Goal: Information Seeking & Learning: Learn about a topic

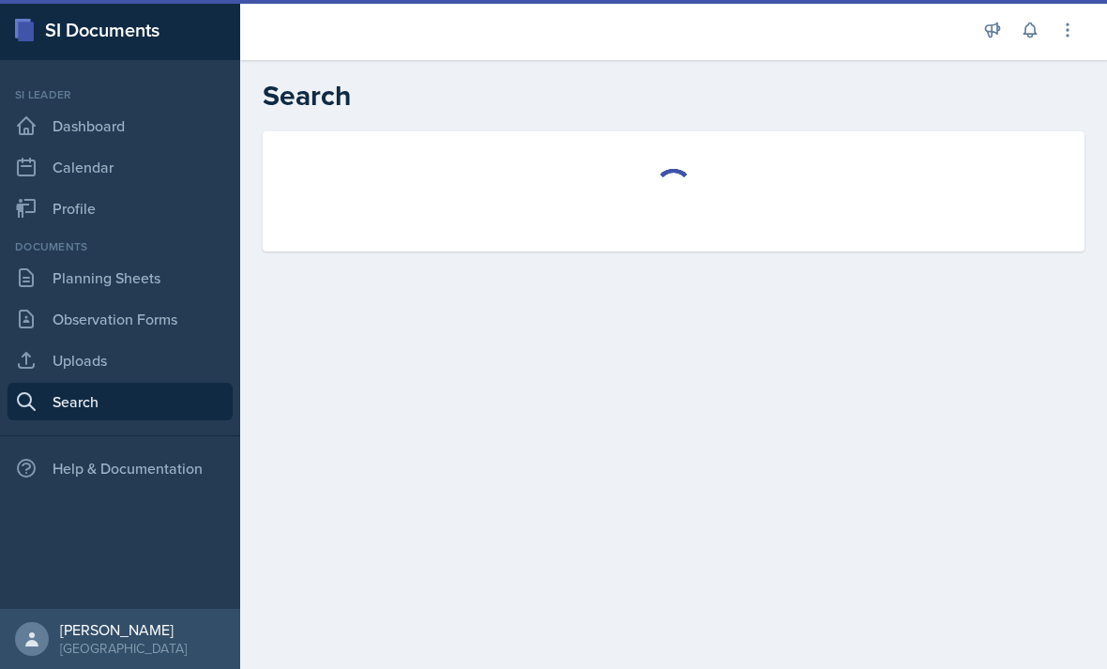
select select "all"
select select "1"
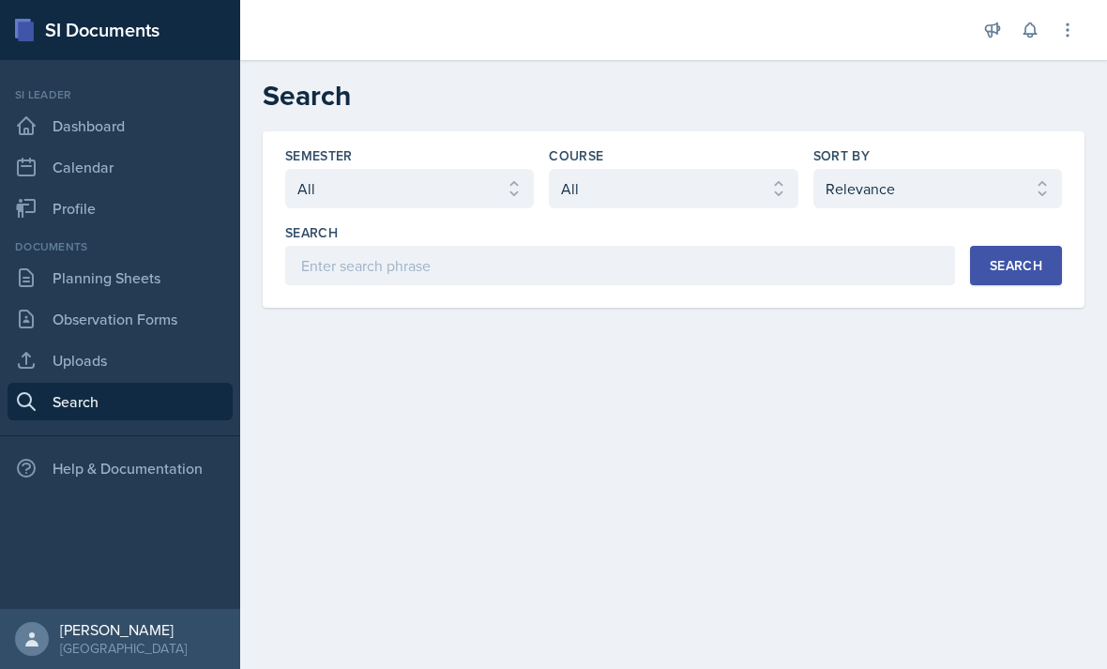
click at [457, 159] on div "Semester" at bounding box center [409, 155] width 249 height 19
click at [469, 196] on select "Select semester All Fall 2025 Summer 2025 Spring 2025 Fall 2024 Summer 2024 Spr…" at bounding box center [409, 188] width 249 height 39
click at [494, 183] on select "Select semester All Fall 2025 Summer 2025 Spring 2025 Fall 2024 Summer 2024 Spr…" at bounding box center [409, 188] width 249 height 39
select select "all"
click at [710, 192] on select "Select course All ACCT 2101 ACCT 2102 ACCT 4050 ANTH 1102 ANTH 3301 ARCH 1000 A…" at bounding box center [673, 188] width 249 height 39
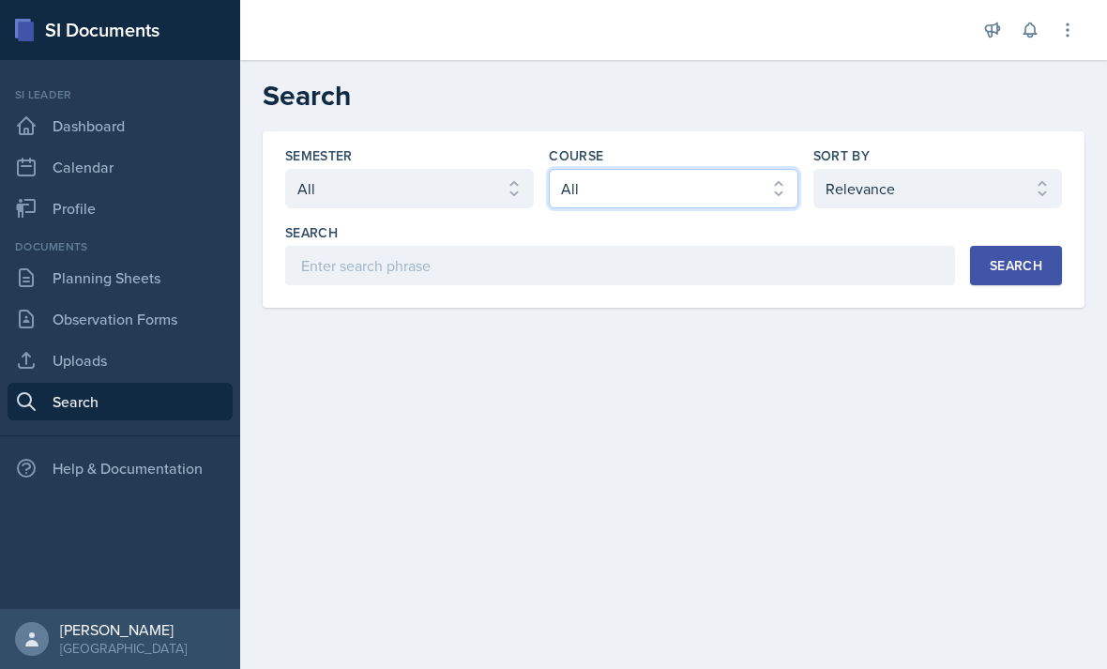
select select "834e4a61-10d2-4b52-98e1-66666996b5f0"
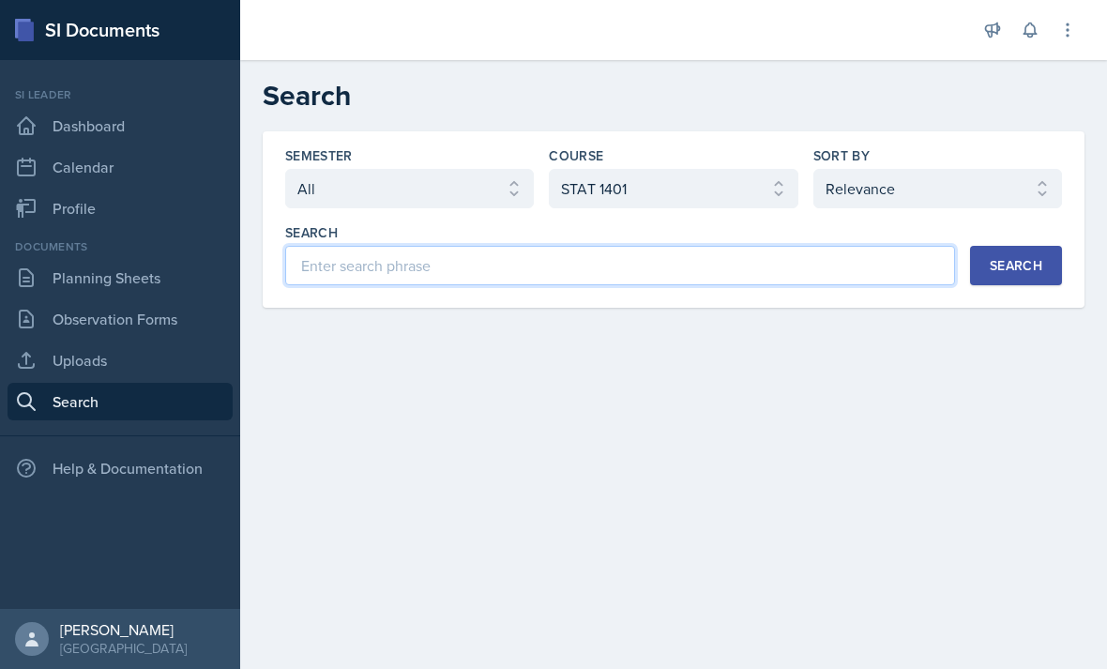
click at [846, 251] on input at bounding box center [620, 265] width 670 height 39
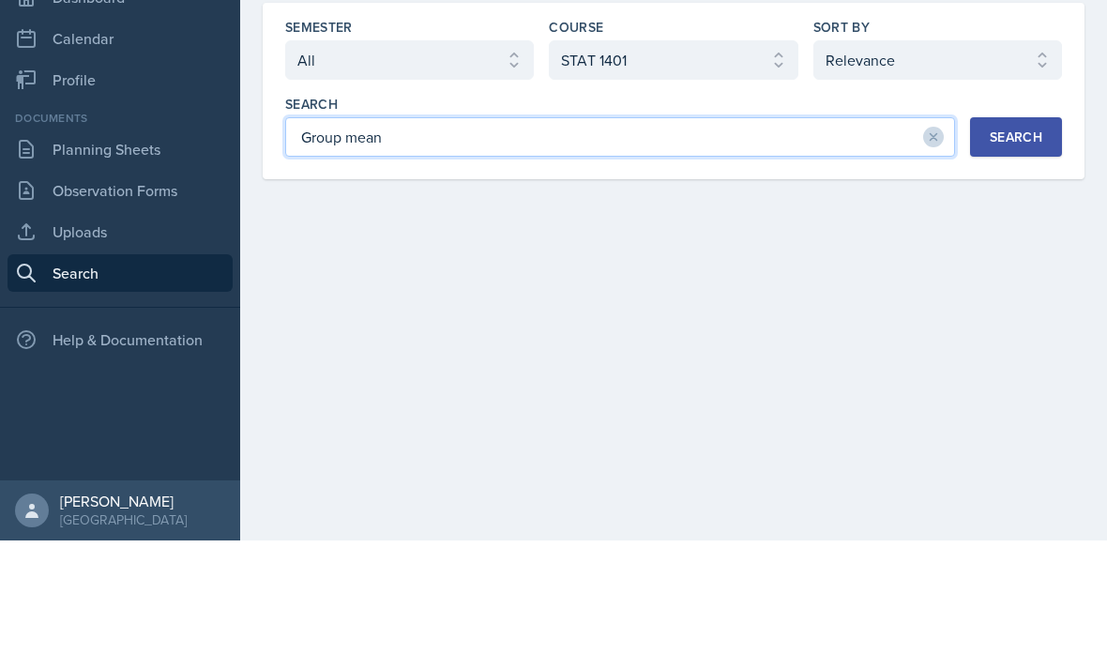
type input "Group mean"
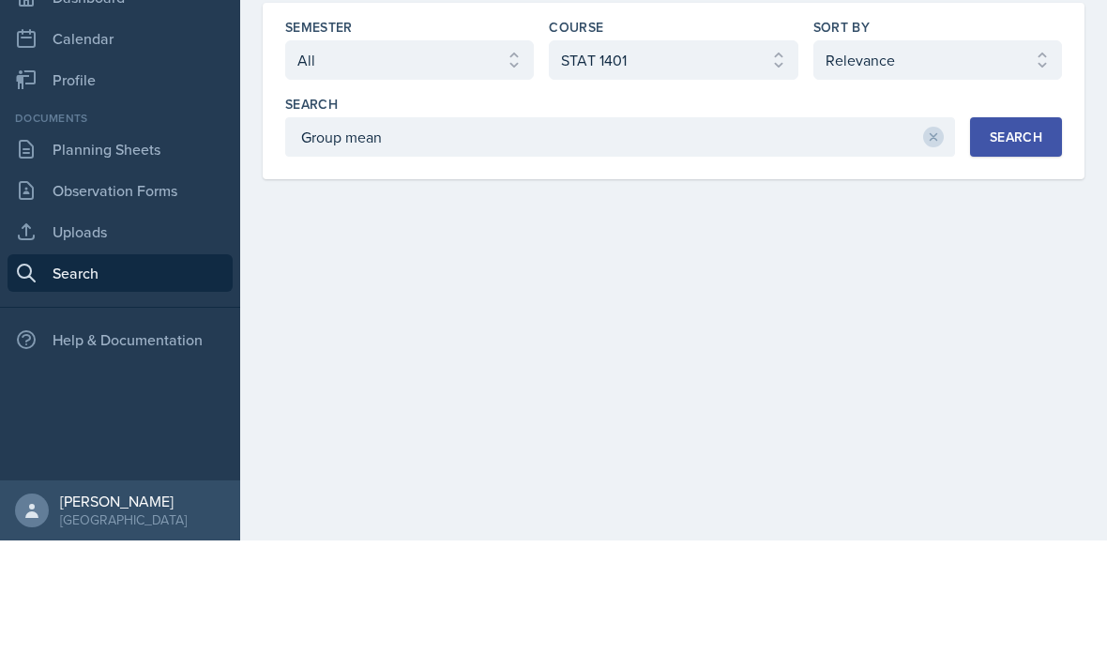
click at [999, 246] on button "Search" at bounding box center [1016, 265] width 92 height 39
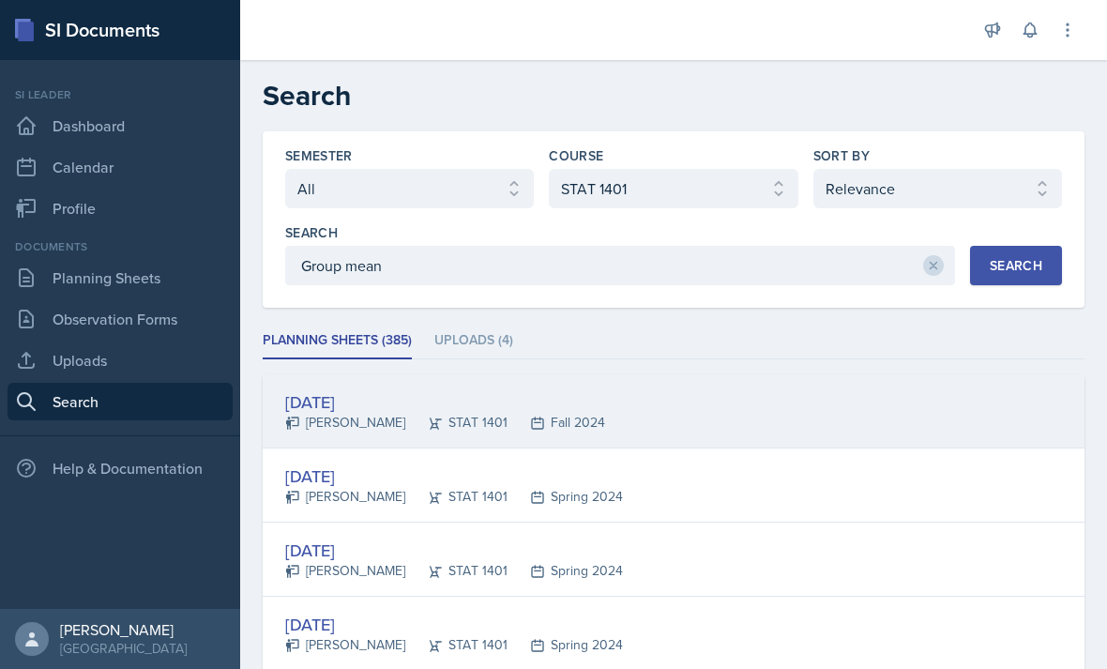
click at [539, 389] on div "[DATE]" at bounding box center [445, 401] width 320 height 25
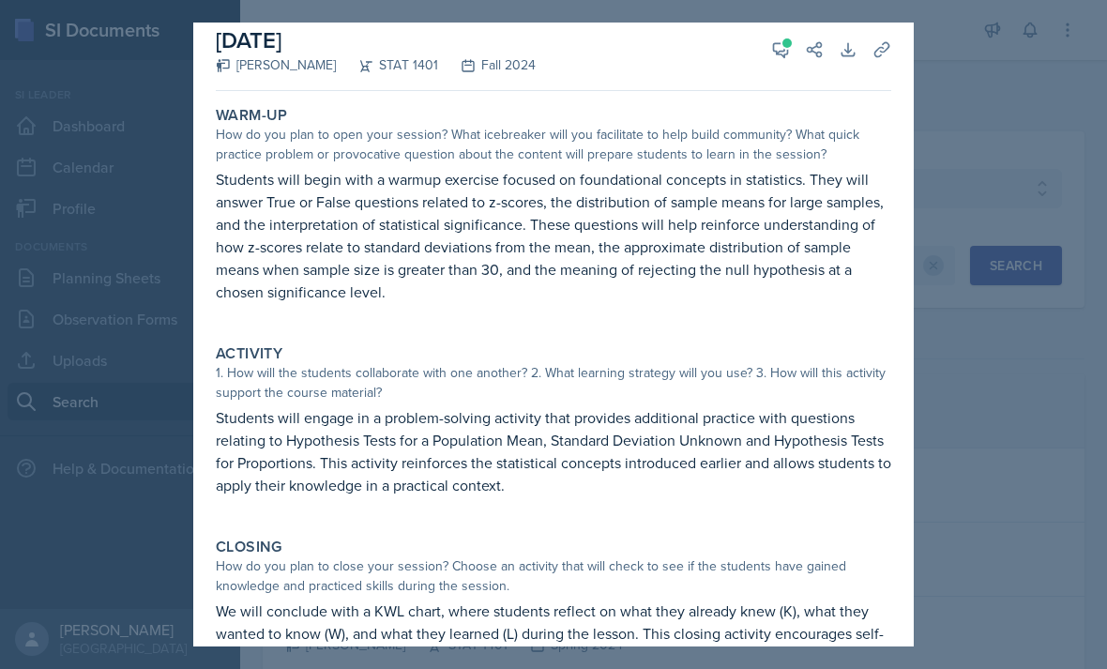
scroll to position [84, 0]
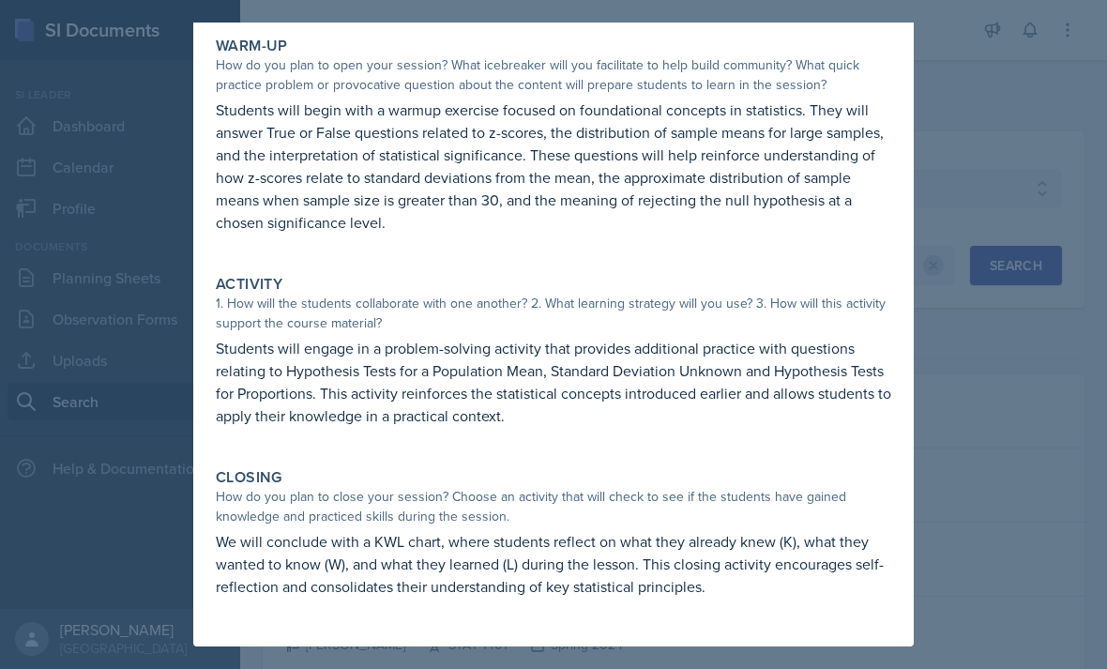
click at [998, 371] on div at bounding box center [553, 334] width 1107 height 669
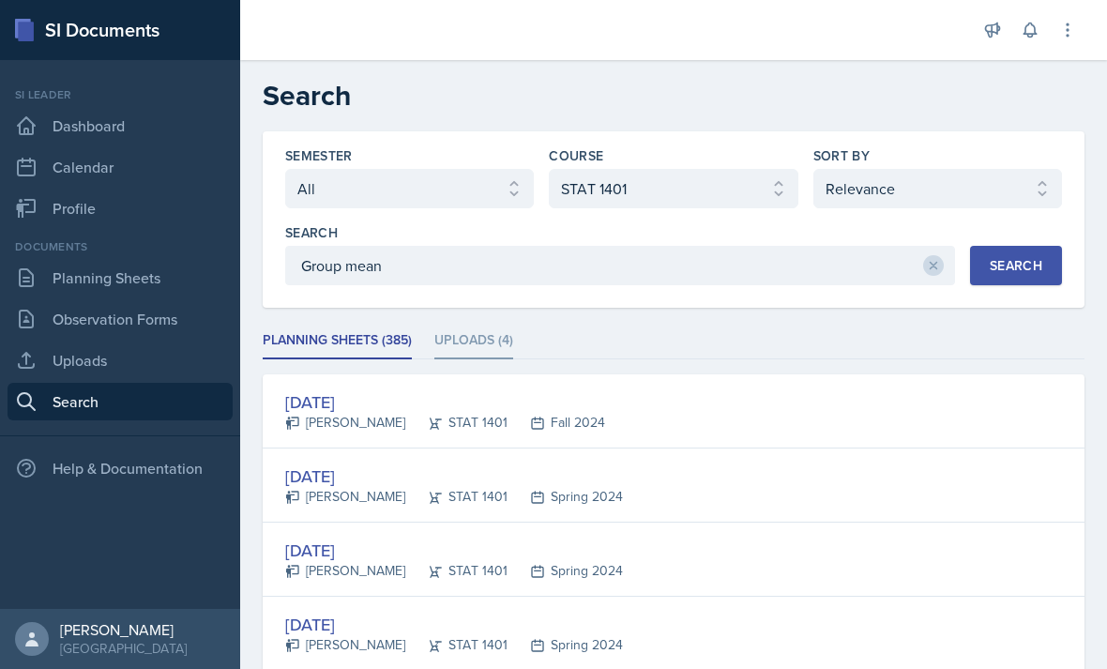
click at [509, 323] on li "Uploads (4)" at bounding box center [473, 341] width 79 height 37
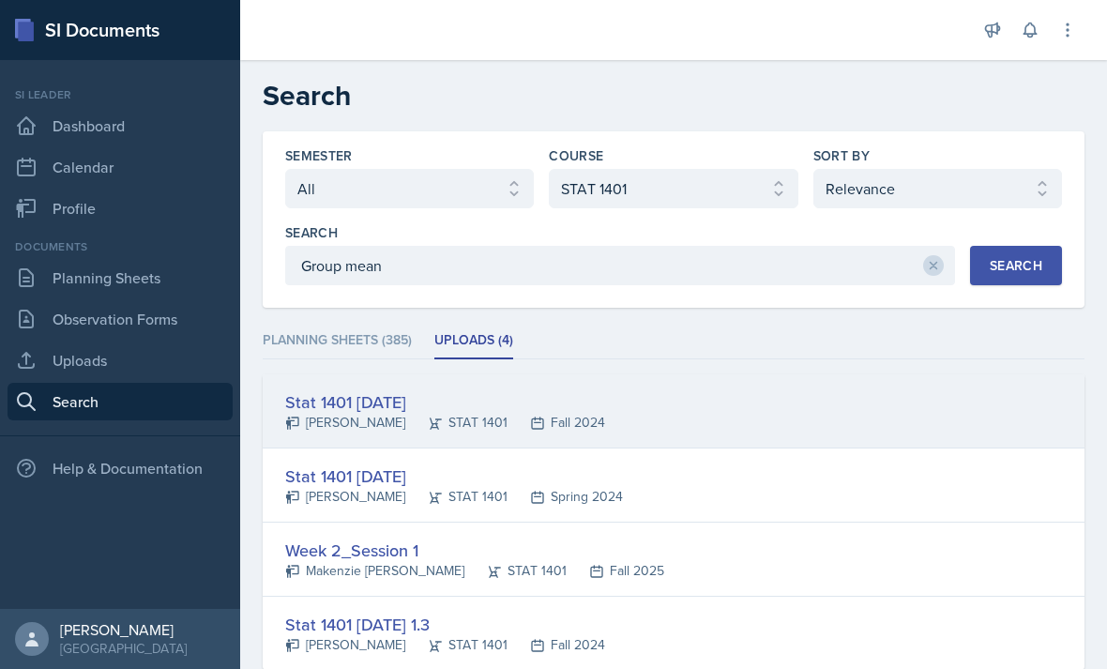
click at [422, 389] on div "Stat 1401 [DATE]" at bounding box center [445, 401] width 320 height 25
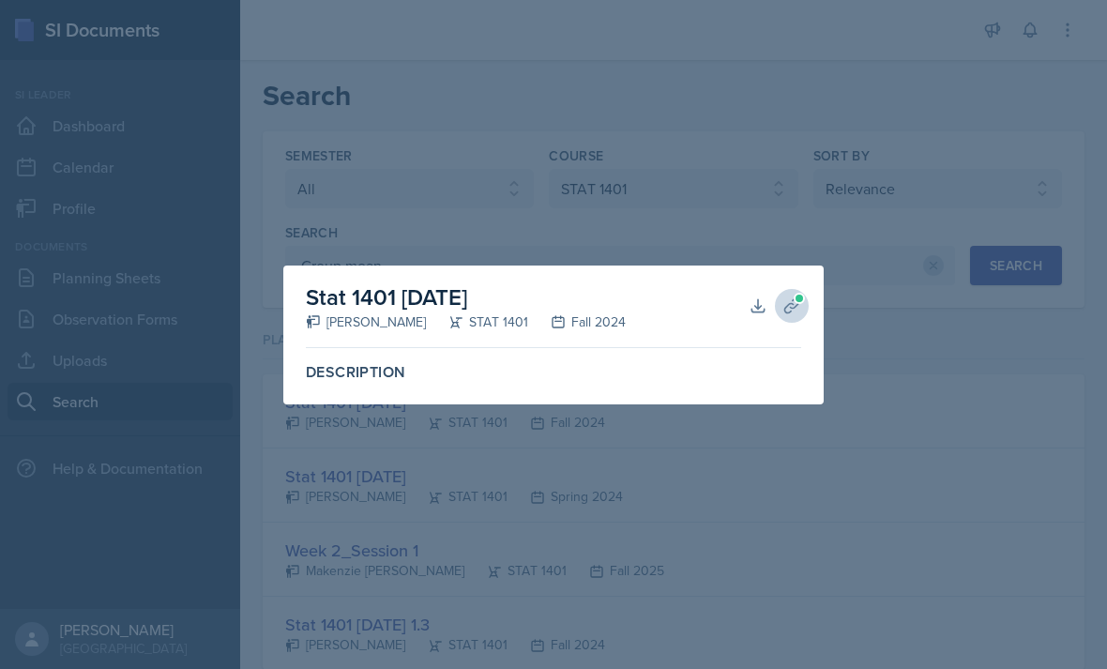
click at [795, 320] on button "Planning Sheets" at bounding box center [792, 306] width 34 height 34
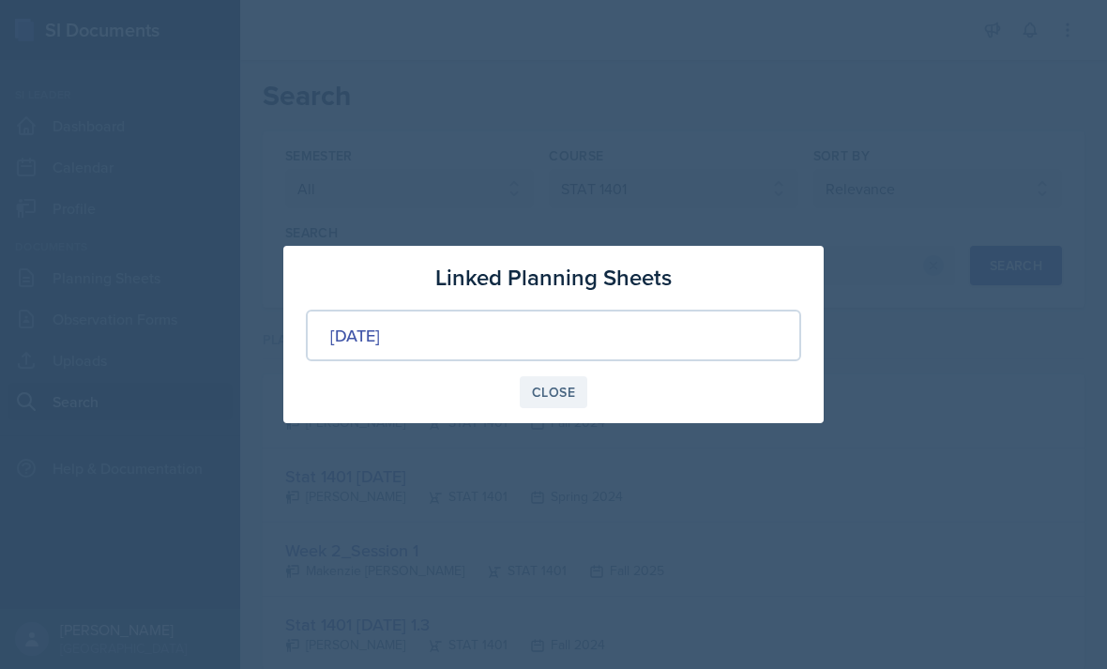
click at [565, 400] on div "Close" at bounding box center [553, 392] width 43 height 15
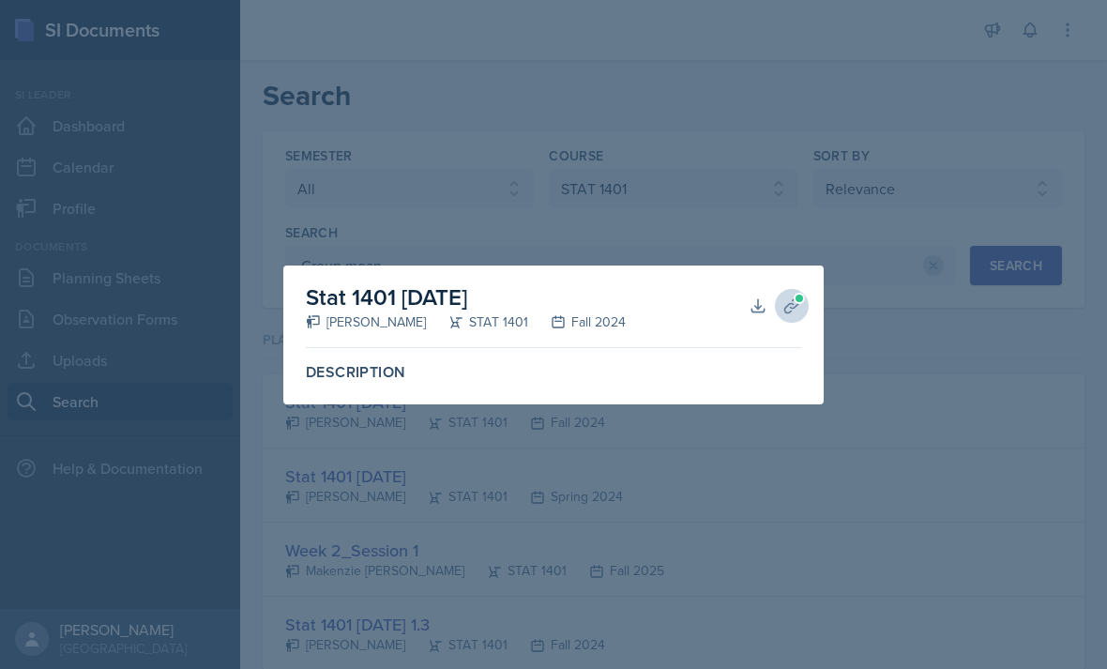
click at [803, 298] on span at bounding box center [799, 298] width 11 height 11
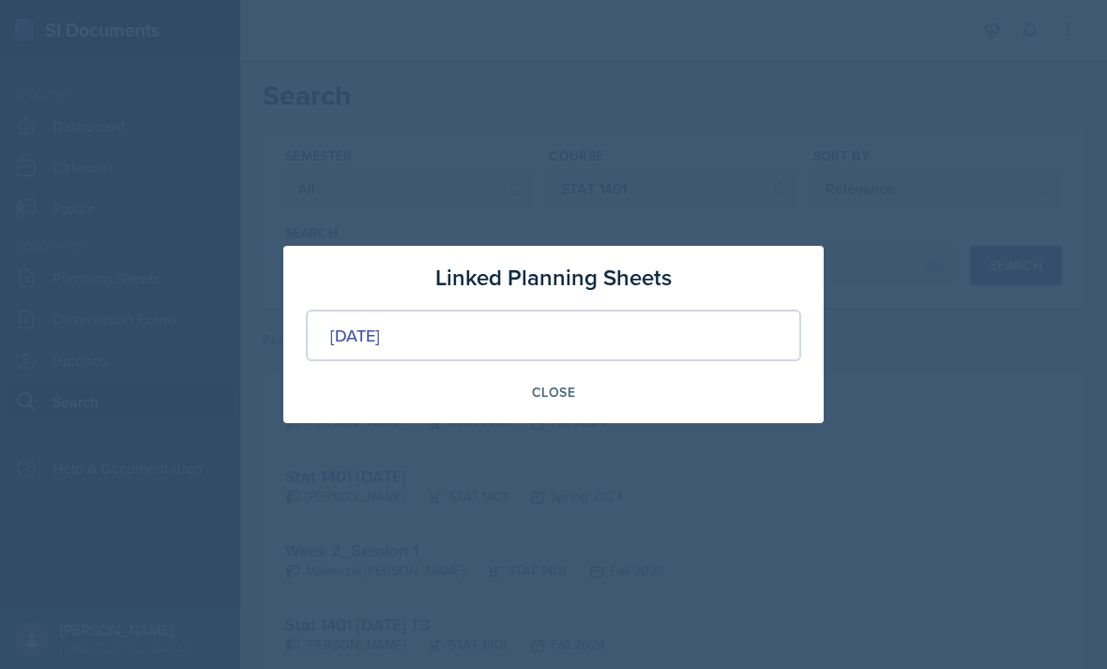
click at [685, 334] on div "[DATE]" at bounding box center [553, 336] width 495 height 52
click at [380, 339] on div "[DATE]" at bounding box center [355, 335] width 50 height 25
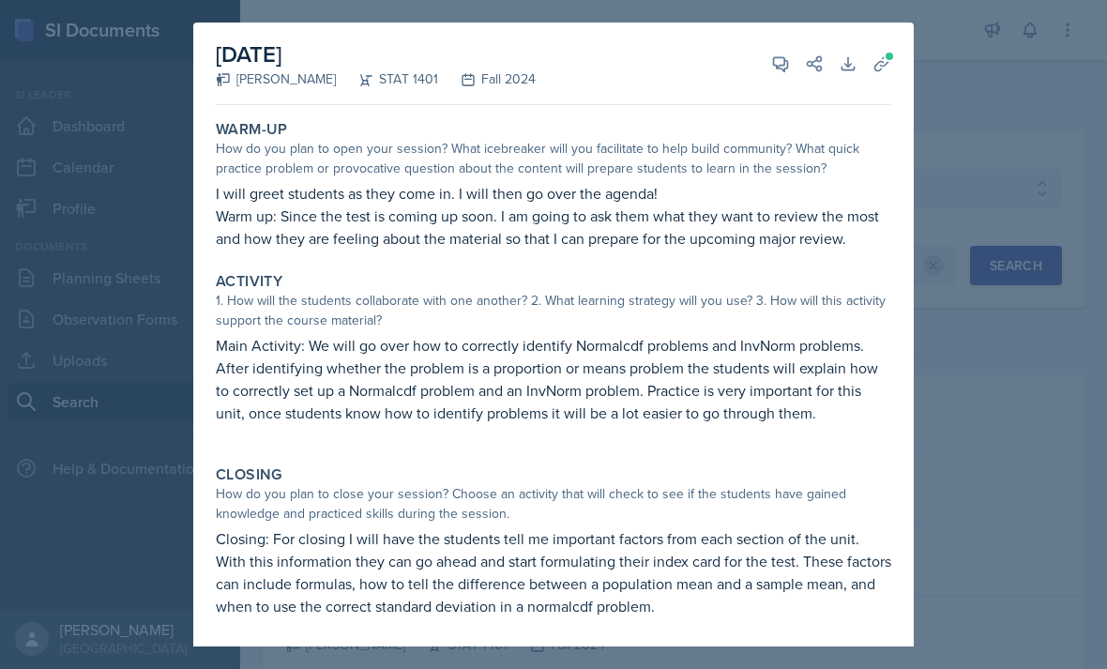
click at [1033, 375] on div at bounding box center [553, 334] width 1107 height 669
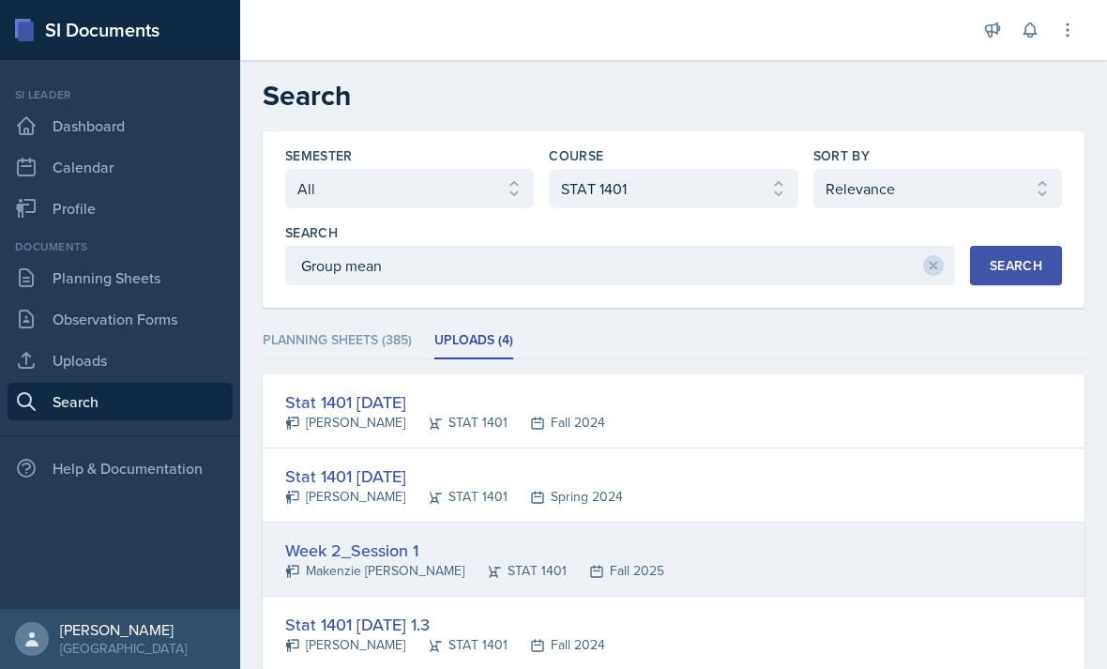
click at [418, 538] on div "Week 2_Session 1" at bounding box center [474, 550] width 379 height 25
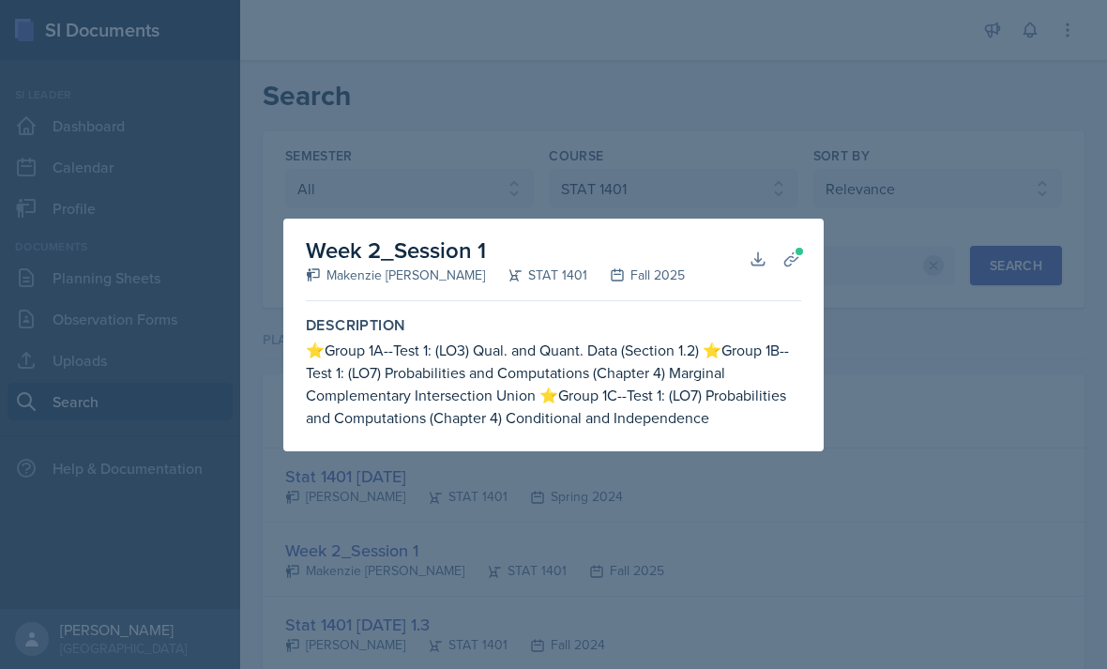
click at [474, 642] on div at bounding box center [553, 334] width 1107 height 669
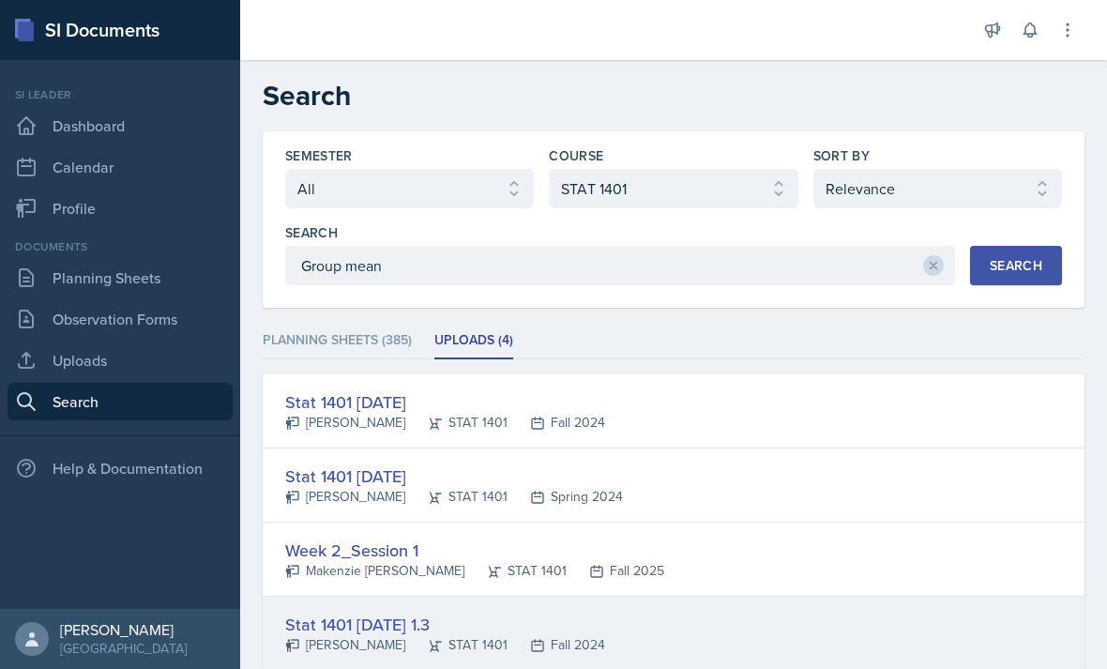
click at [488, 600] on div "Stat 1401 [DATE] 1.3 [PERSON_NAME] STAT 1401 Fall 2024" at bounding box center [674, 633] width 822 height 73
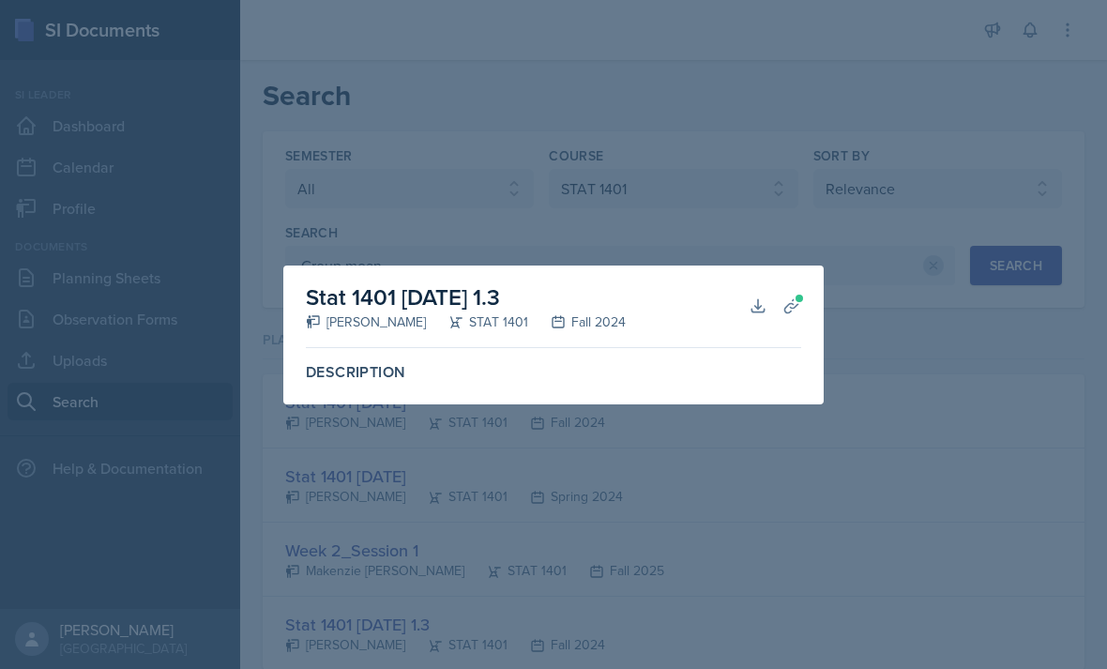
click at [811, 297] on div "Stat 1401 [DATE] 1.3 [PERSON_NAME] STAT 1401 Fall 2024 Download Planning Sheets…" at bounding box center [553, 335] width 540 height 139
click at [802, 303] on span at bounding box center [799, 298] width 11 height 11
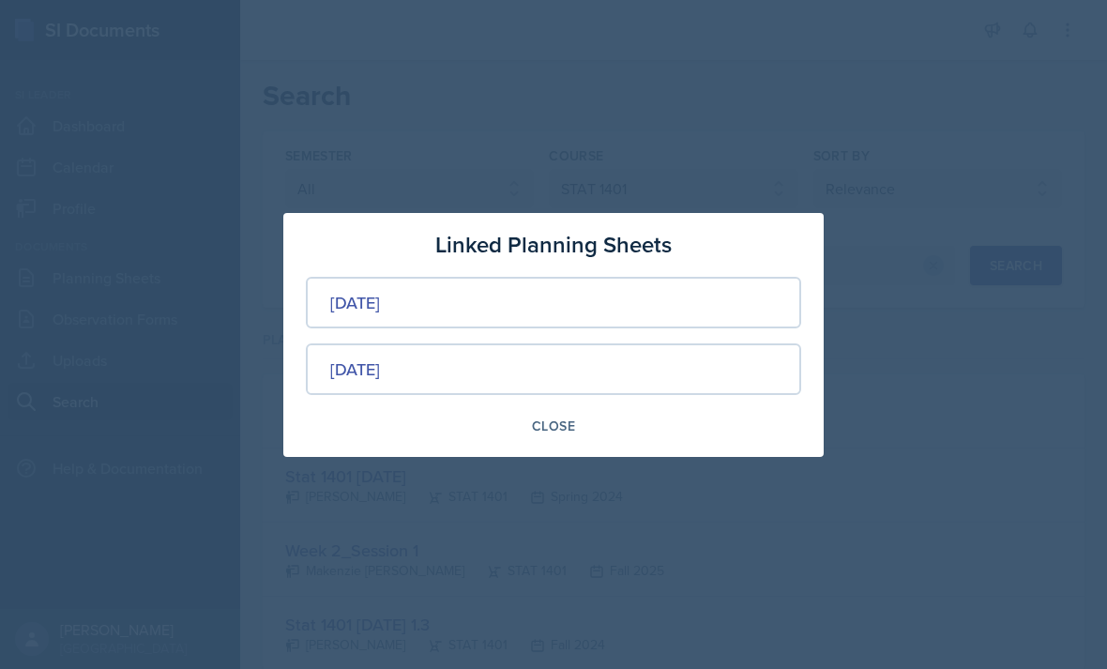
click at [664, 360] on div "[DATE]" at bounding box center [553, 369] width 495 height 52
click at [380, 312] on div "[DATE]" at bounding box center [355, 302] width 50 height 25
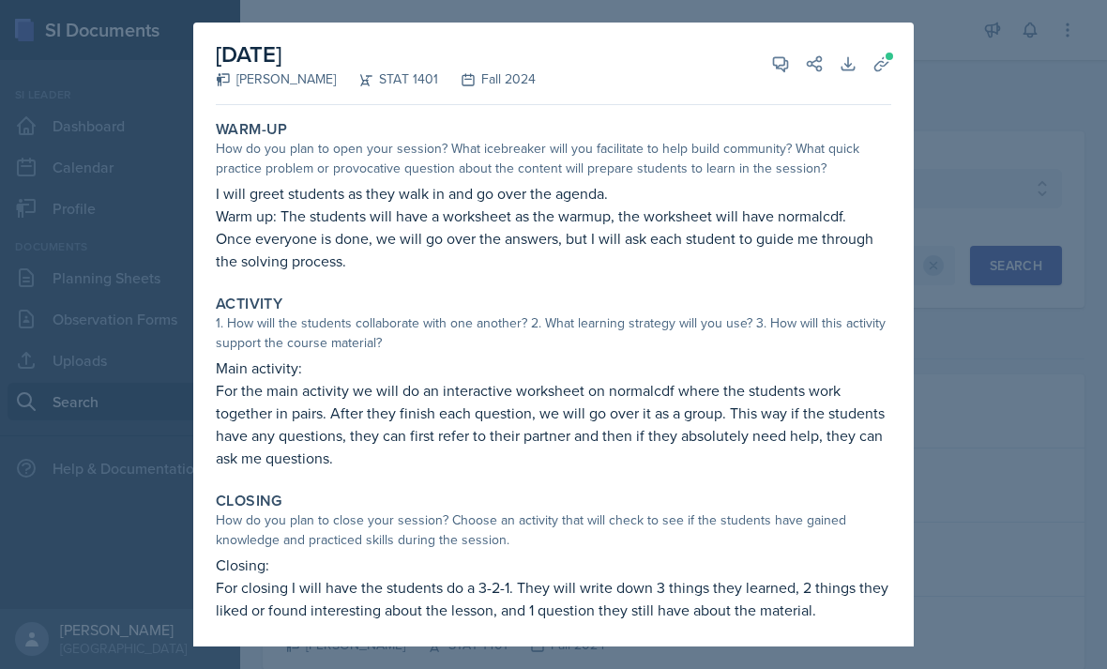
click at [962, 257] on div at bounding box center [553, 334] width 1107 height 669
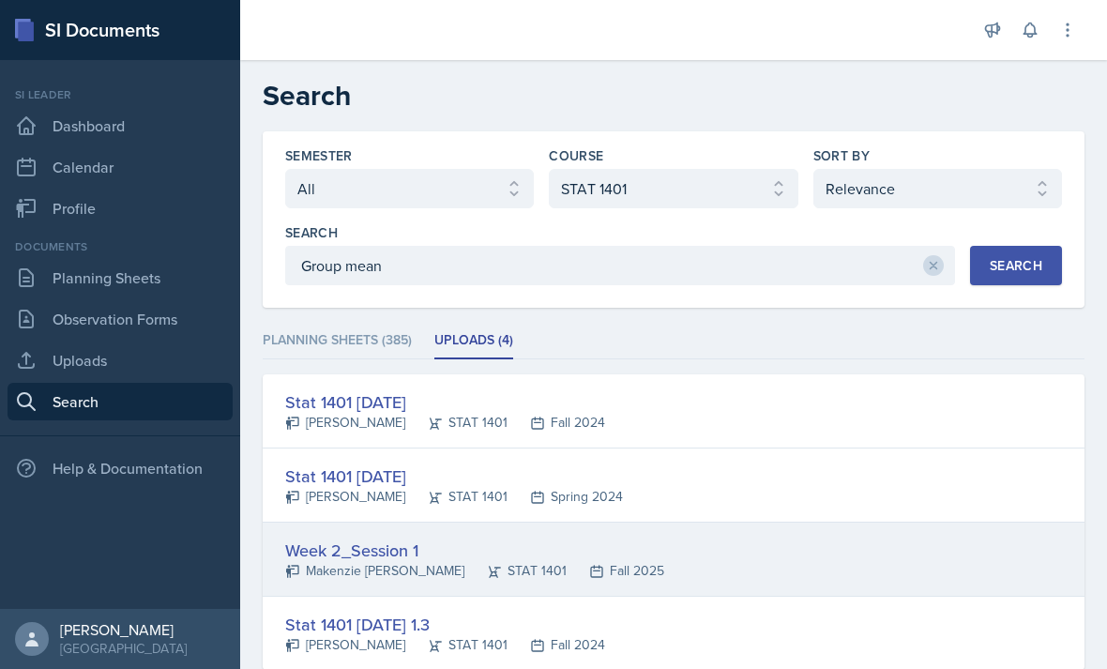
click at [403, 538] on div "Week 2_Session 1" at bounding box center [474, 550] width 379 height 25
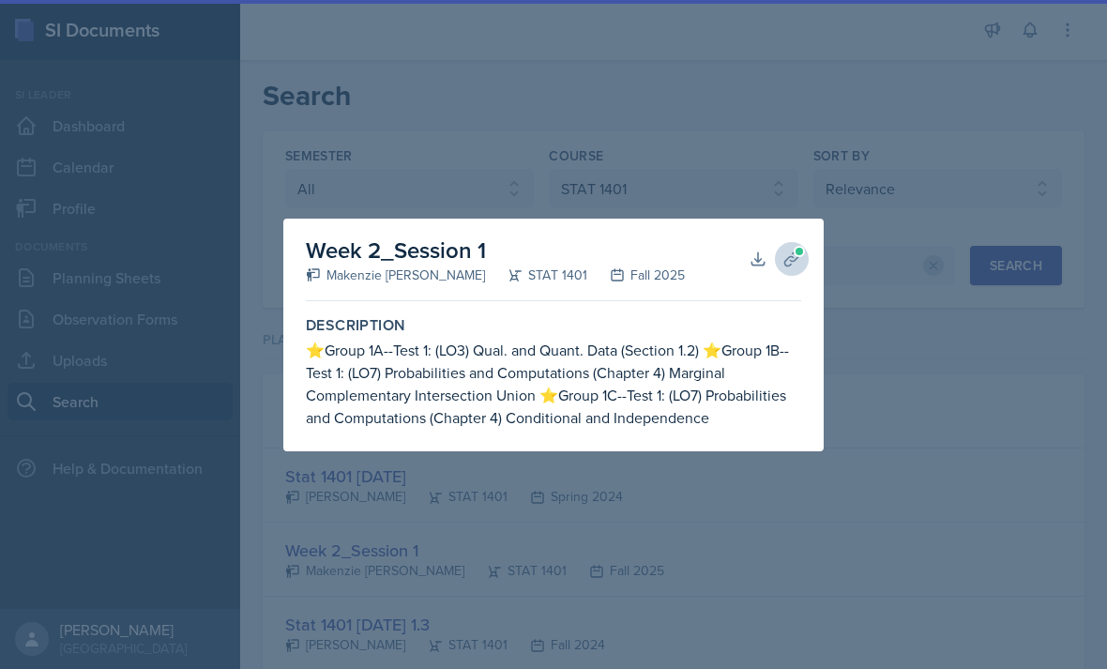
click at [801, 246] on span at bounding box center [799, 251] width 11 height 11
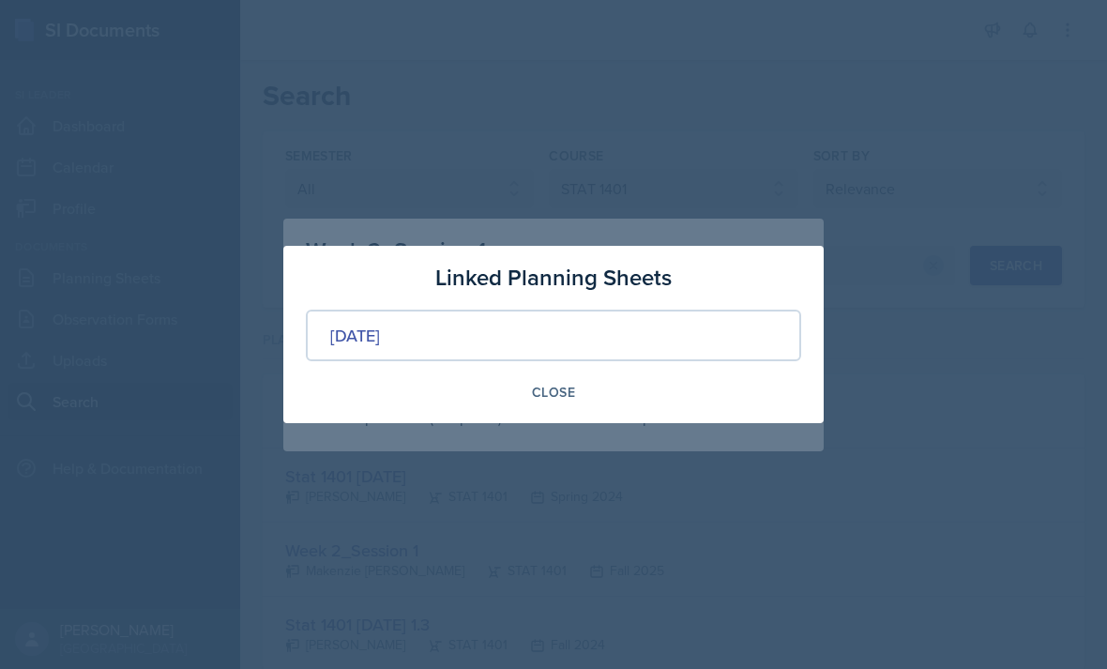
click at [692, 343] on div "[DATE]" at bounding box center [553, 336] width 495 height 52
click at [380, 325] on div "[DATE]" at bounding box center [355, 335] width 50 height 25
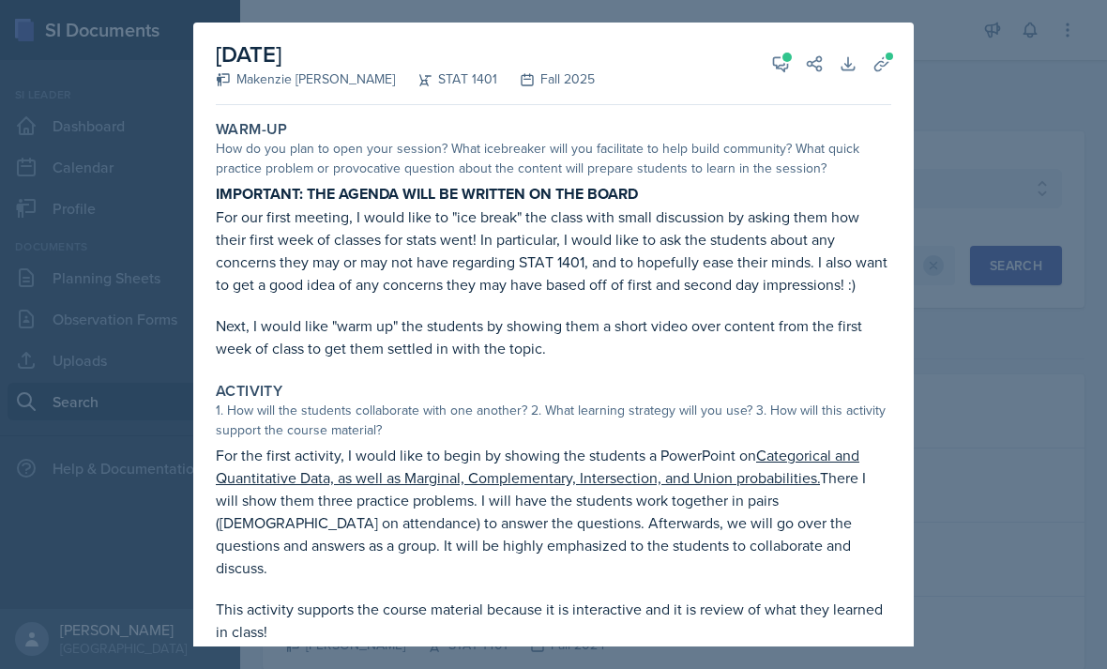
click at [785, 458] on u "Categorical and Quantitative Data, as well as Marginal, Complementary, Intersec…" at bounding box center [538, 466] width 644 height 43
